Goal: Task Accomplishment & Management: Use online tool/utility

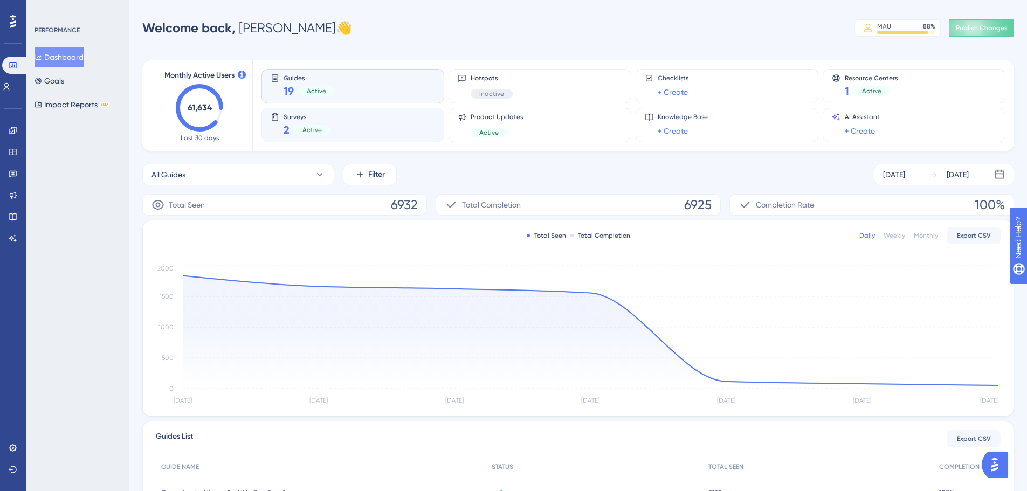
click at [325, 114] on span "Surveys" at bounding box center [306, 117] width 47 height 8
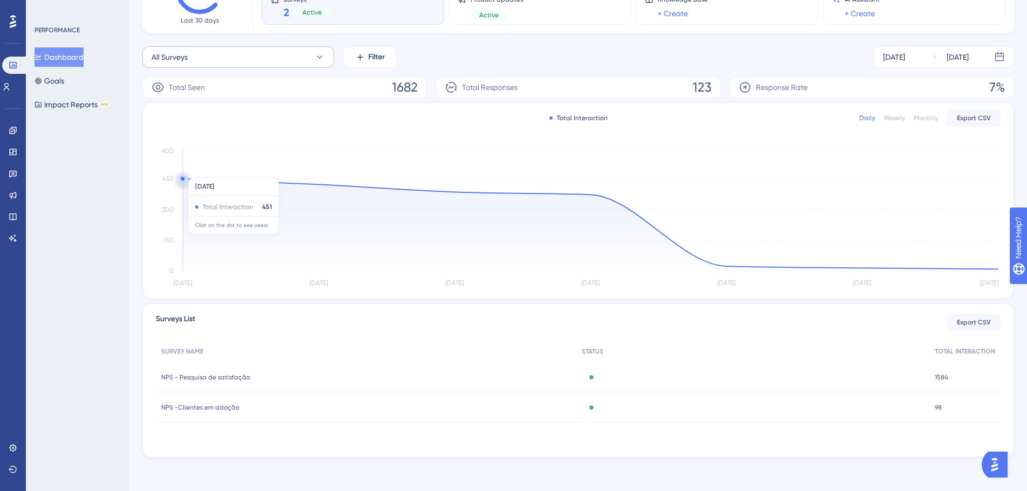
scroll to position [119, 0]
click at [204, 375] on span "NPS - Pesquisa de satisfação" at bounding box center [205, 376] width 89 height 9
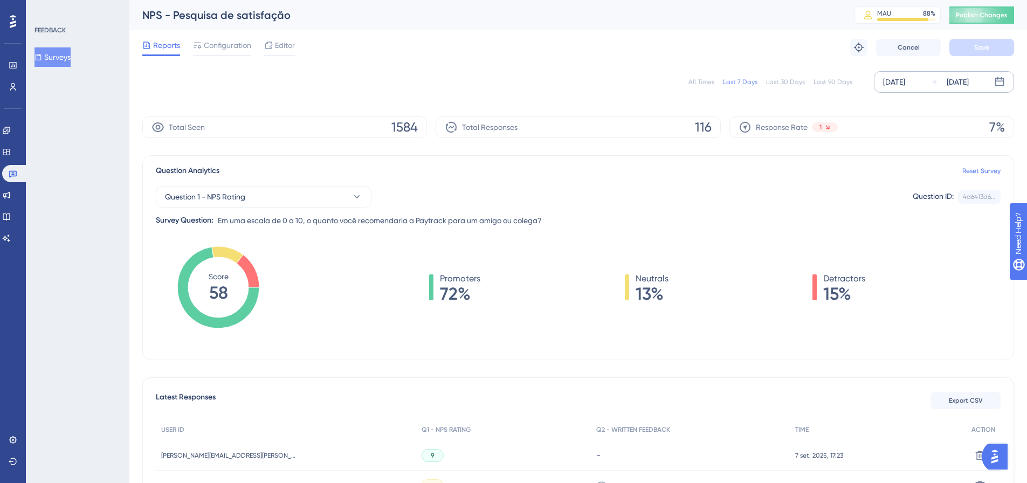
click at [1001, 85] on icon at bounding box center [999, 82] width 11 height 11
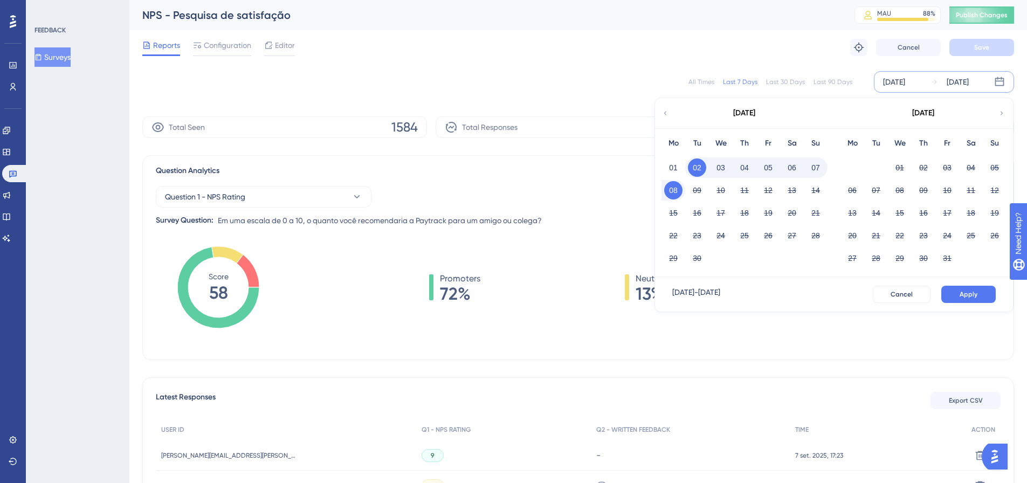
click at [662, 113] on icon at bounding box center [665, 113] width 8 height 10
click at [949, 164] on div "✨ Save My Spot!✨" at bounding box center [518, 220] width 1035 height 491
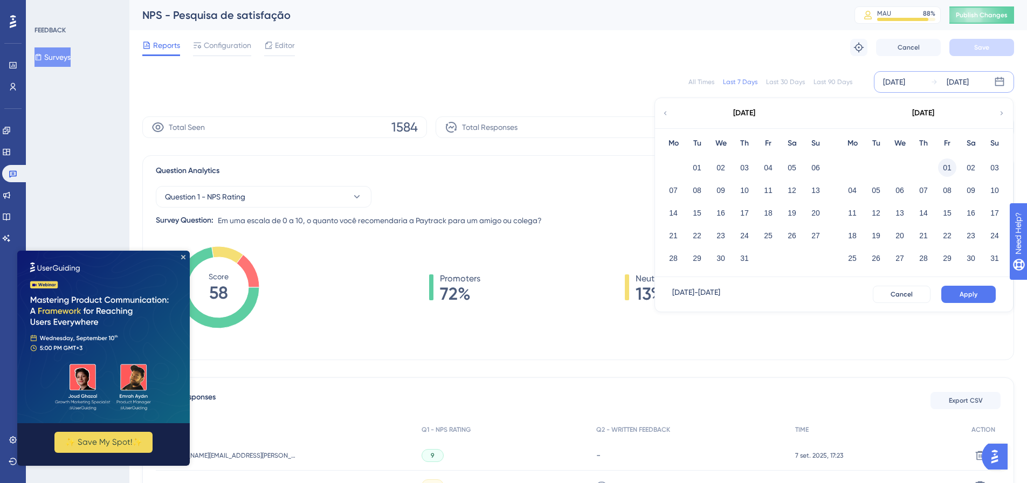
click at [947, 168] on button "01" at bounding box center [947, 167] width 18 height 18
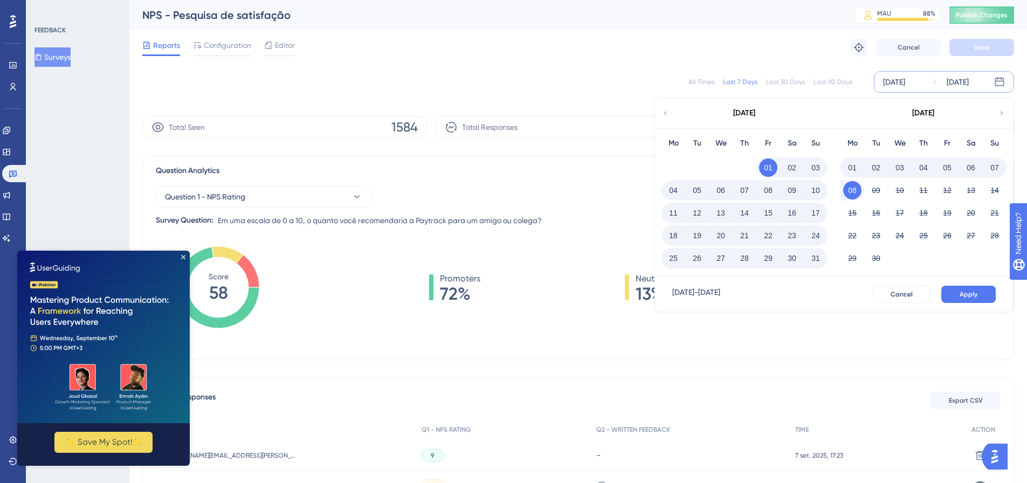
click at [811, 258] on button "31" at bounding box center [815, 258] width 18 height 18
click at [959, 294] on button "Apply" at bounding box center [968, 294] width 54 height 17
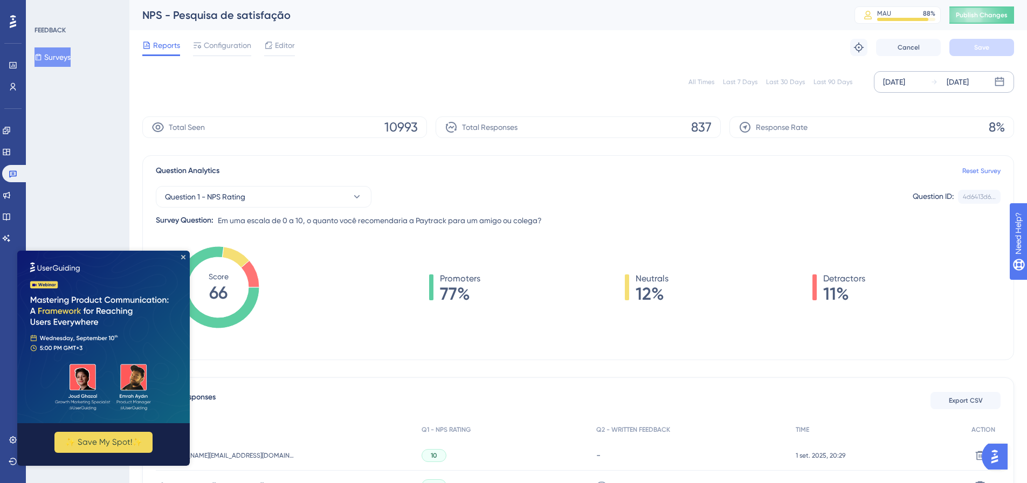
click at [176, 257] on img at bounding box center [103, 337] width 172 height 172
click at [185, 255] on icon "Close Preview" at bounding box center [183, 257] width 4 height 4
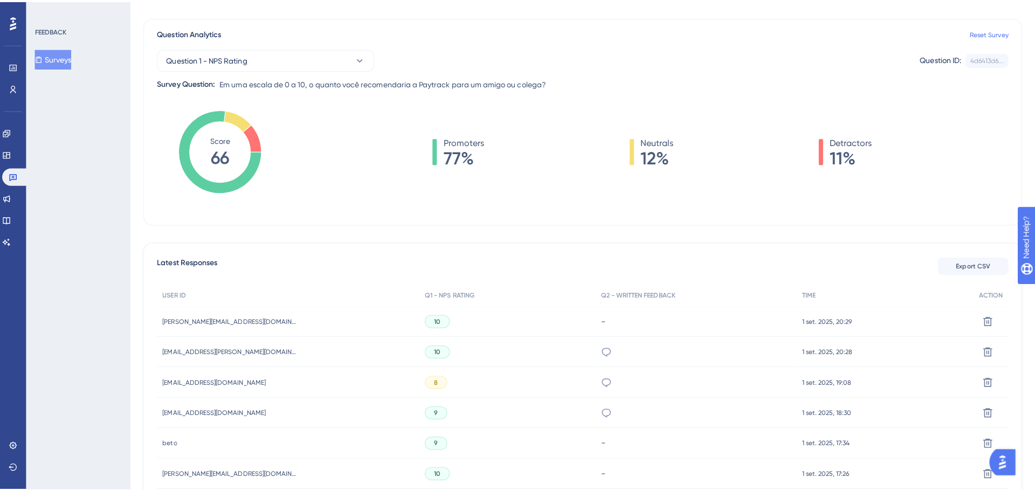
scroll to position [162, 0]
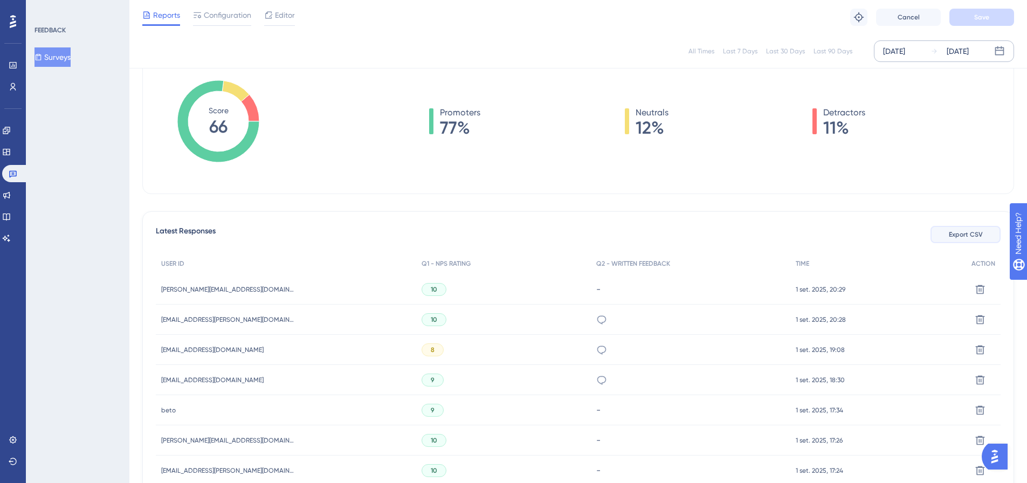
click at [945, 231] on button "Export CSV" at bounding box center [965, 234] width 70 height 17
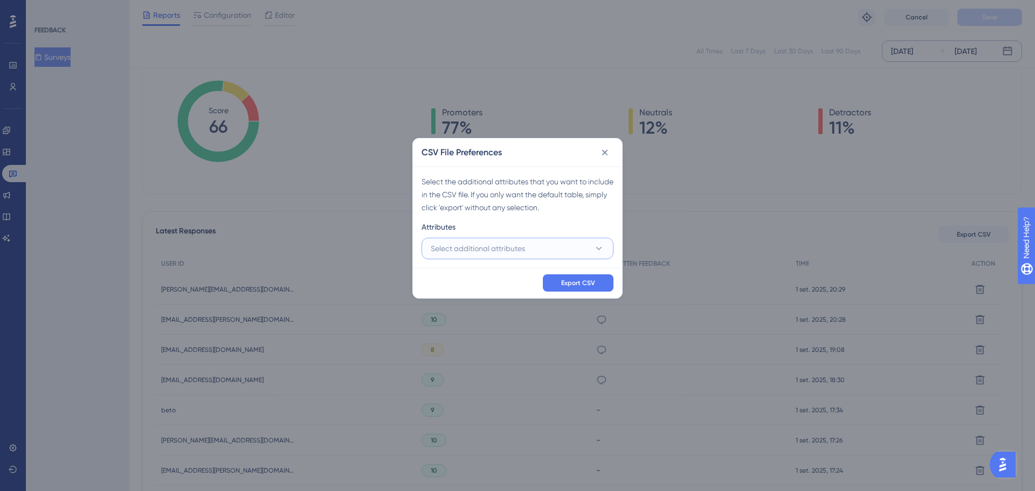
click at [477, 245] on span "Select additional attributes" at bounding box center [478, 248] width 94 height 13
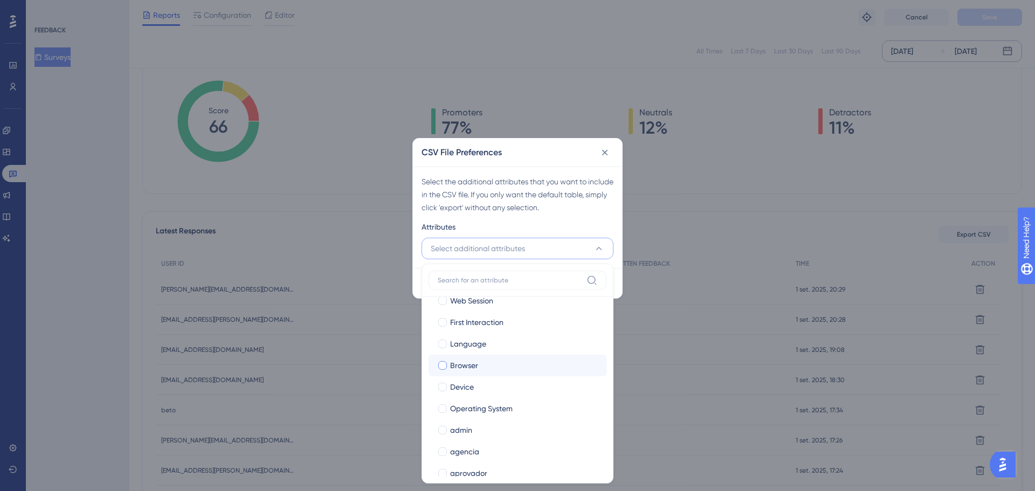
scroll to position [54, 0]
click at [445, 415] on div at bounding box center [442, 411] width 11 height 11
checkbox input "true"
click at [442, 449] on div at bounding box center [442, 454] width 11 height 11
checkbox input "true"
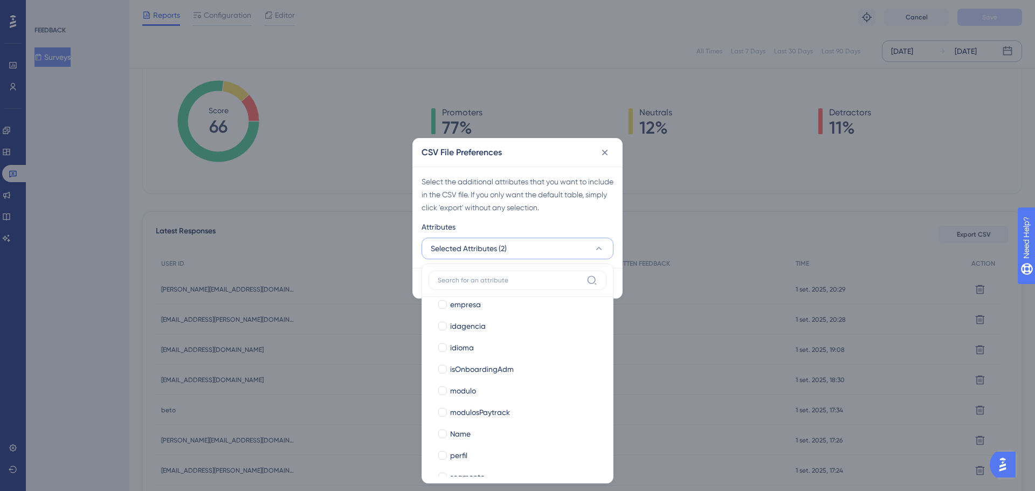
scroll to position [323, 0]
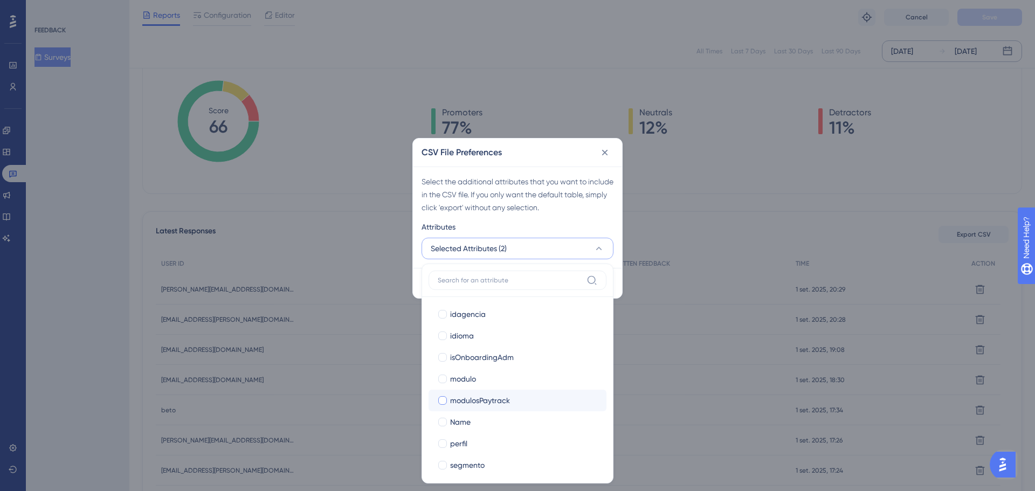
click at [474, 397] on span "modulosPaytrack" at bounding box center [480, 400] width 60 height 13
checkbox input "true"
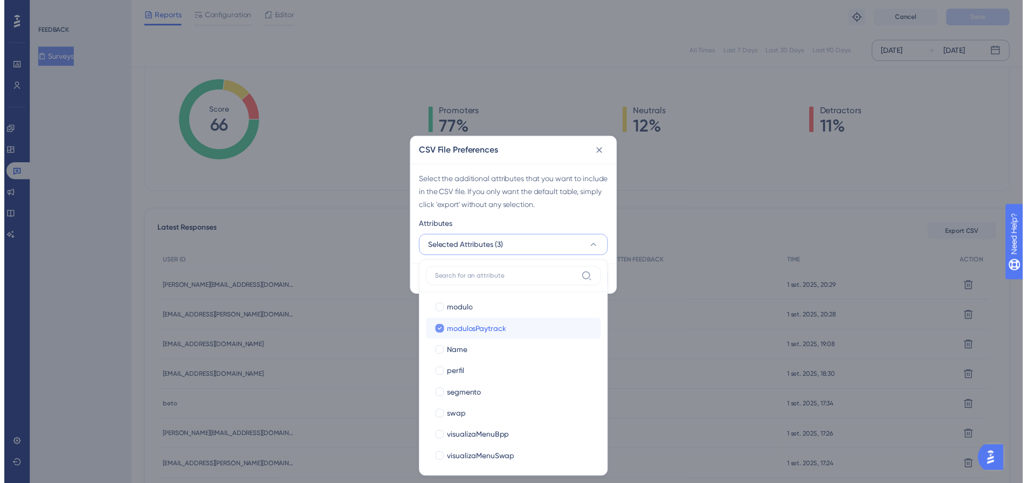
scroll to position [393, 0]
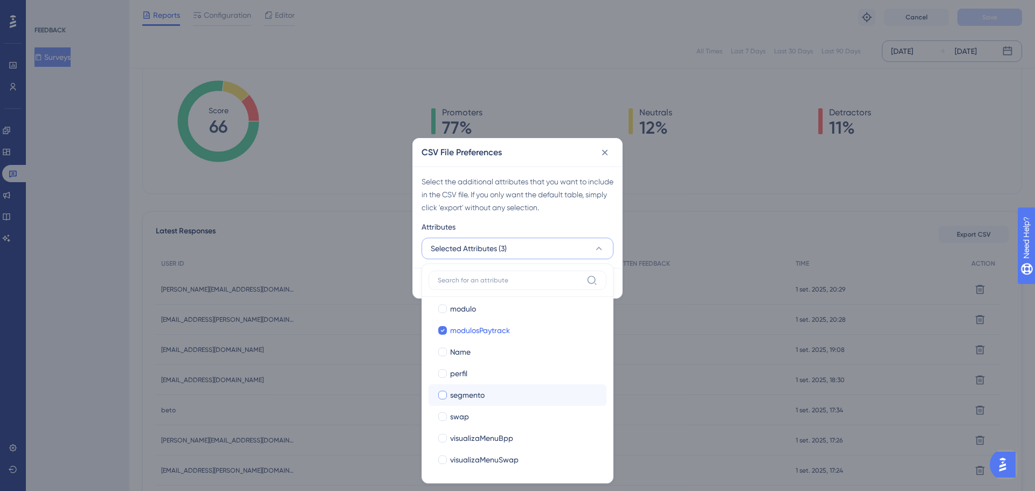
click at [484, 402] on label "segmento segmento" at bounding box center [517, 395] width 178 height 22
checkbox input "false"
click at [570, 220] on div "Attributes" at bounding box center [517, 228] width 192 height 17
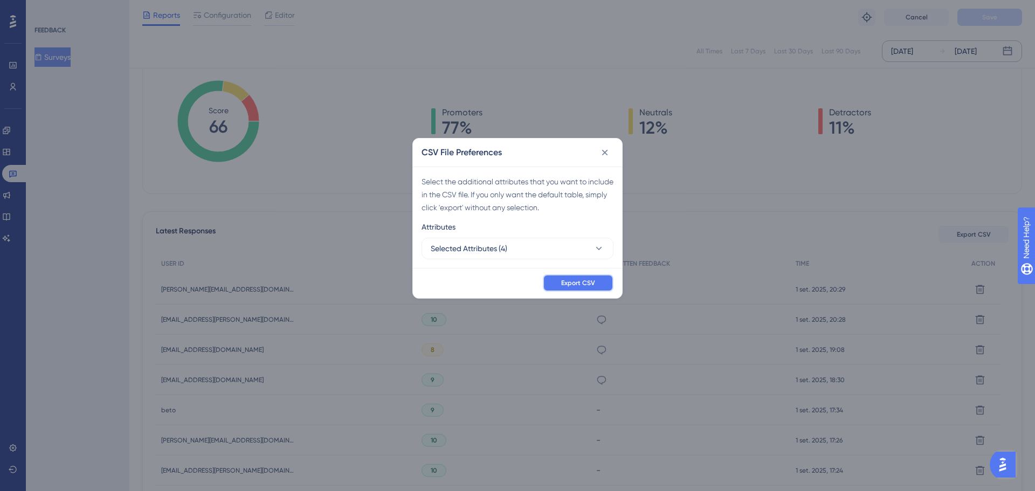
click at [582, 288] on button "Export CSV" at bounding box center [578, 282] width 71 height 17
